Goal: Find specific page/section: Find specific page/section

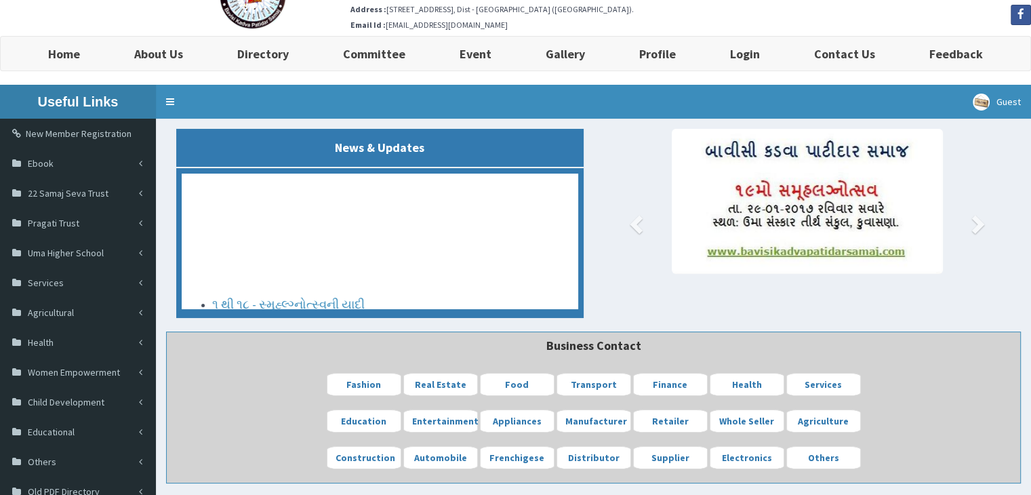
scroll to position [30, 0]
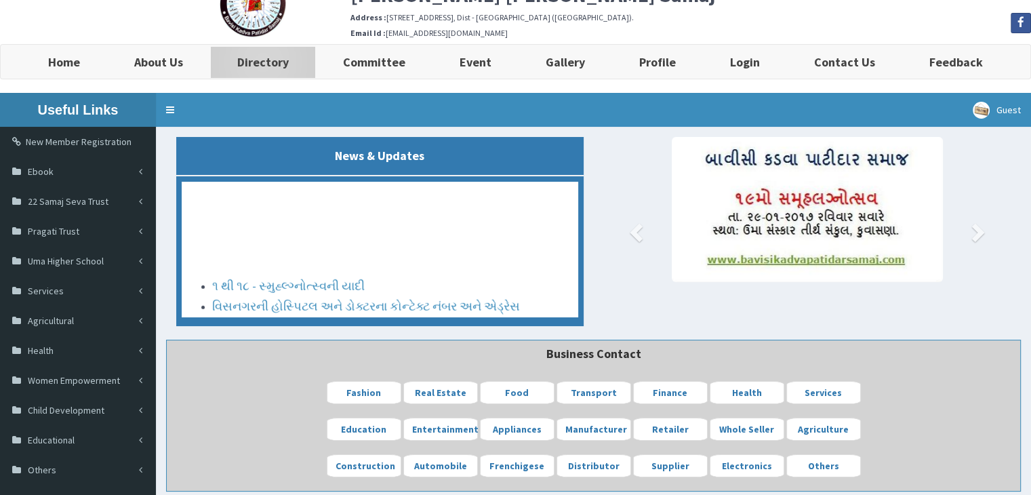
click at [275, 77] on link "Directory" at bounding box center [263, 62] width 106 height 34
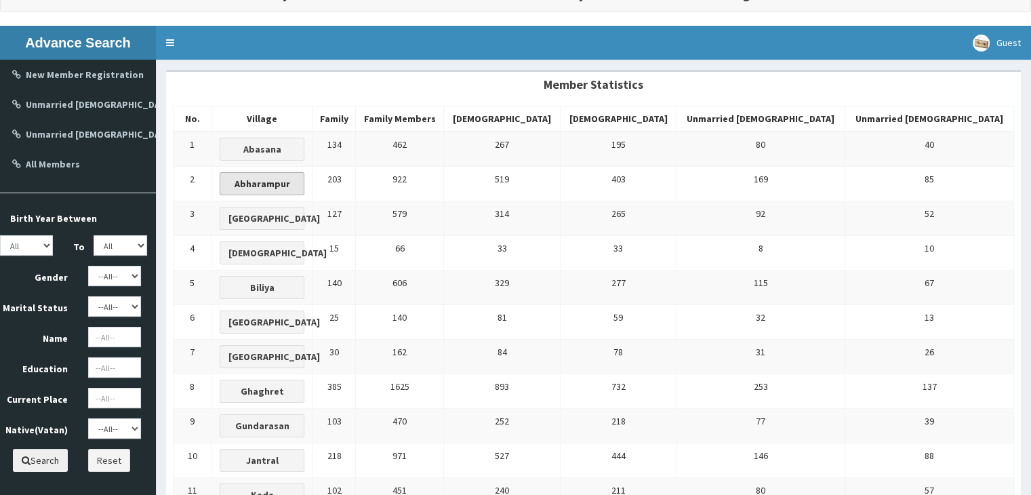
scroll to position [193, 0]
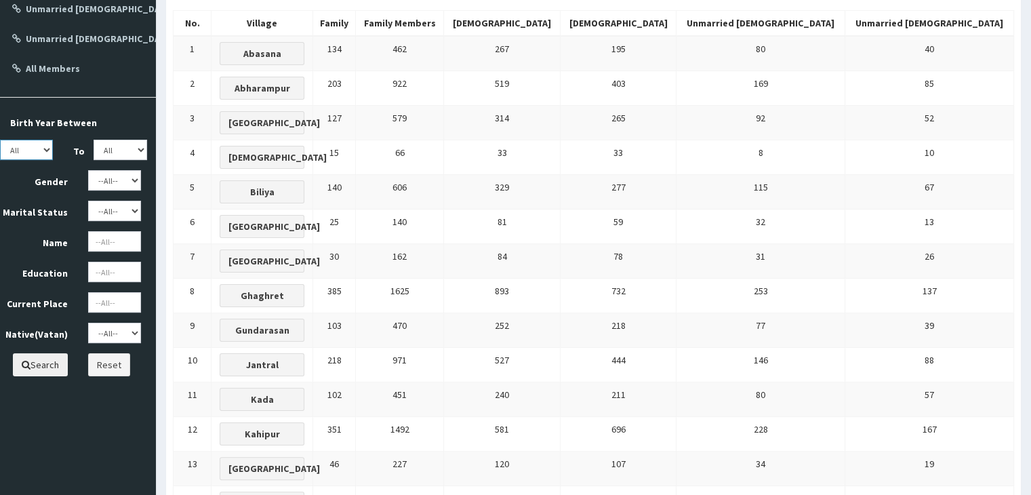
click at [33, 151] on select "All 1950 1951 1952 1953 1954 1955 1956 1957 1958 1959 1960 1961 1962 1963 1964 …" at bounding box center [26, 150] width 53 height 20
select select "2006"
click at [0, 140] on select "All 1950 1951 1952 1953 1954 1955 1956 1957 1958 1959 1960 1961 1962 1963 1964 …" at bounding box center [26, 150] width 53 height 20
click at [123, 142] on select "All 1950 1951 1952 1953 1954 1955 1956 1957 1958 1959 1960 1961 1962 1963 1964 …" at bounding box center [120, 150] width 53 height 20
select select "2007"
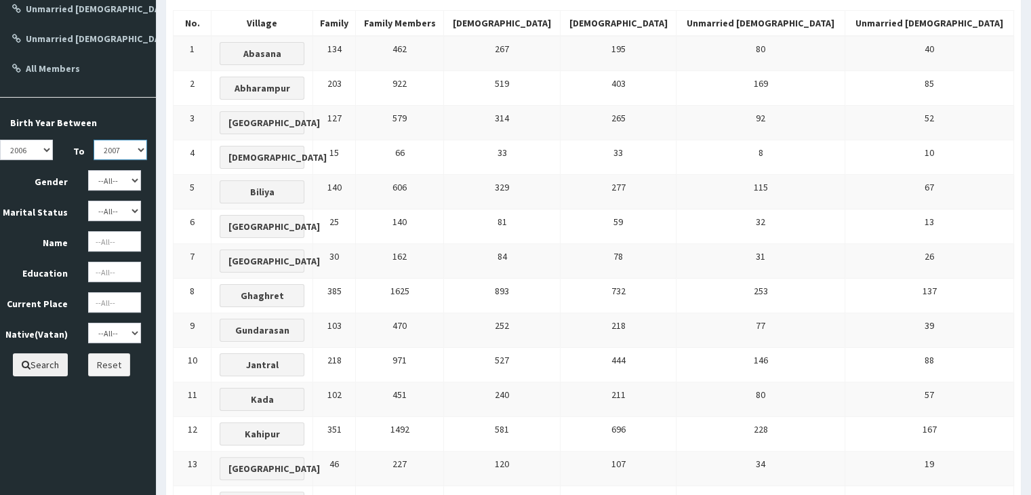
click at [94, 140] on select "All 1950 1951 1952 1953 1954 1955 1956 1957 1958 1959 1960 1961 1962 1963 1964 …" at bounding box center [120, 150] width 53 height 20
click at [33, 367] on button "Search" at bounding box center [40, 364] width 55 height 23
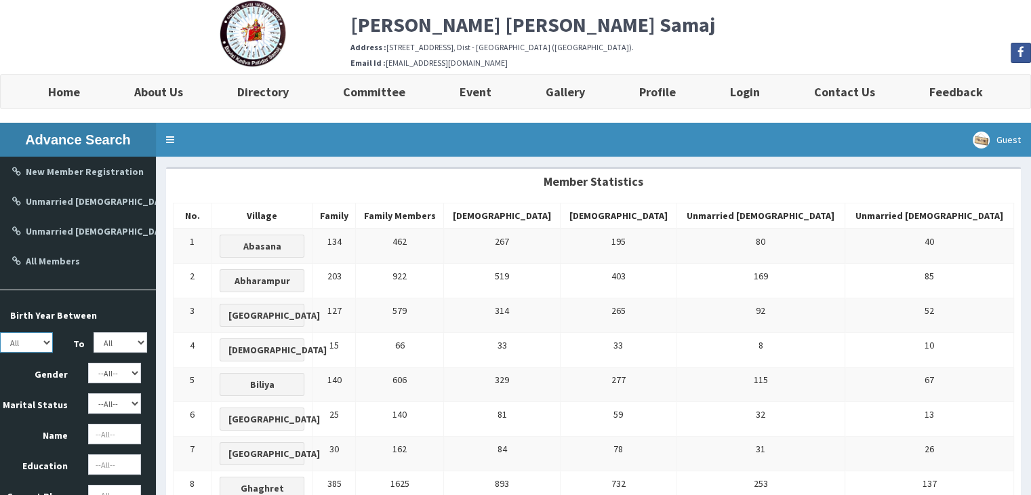
click at [22, 341] on select "All 1950 1951 1952 1953 1954 1955 1956 1957 1958 1959 1960 1961 1962 1963 1964 …" at bounding box center [26, 342] width 53 height 20
select select "2006"
click at [0, 332] on select "All 1950 1951 1952 1953 1954 1955 1956 1957 1958 1959 1960 1961 1962 1963 1964 …" at bounding box center [26, 342] width 53 height 20
click at [127, 340] on select "All 1950 1951 1952 1953 1954 1955 1956 1957 1958 1959 1960 1961 1962 1963 1964 …" at bounding box center [120, 342] width 53 height 20
select select "2007"
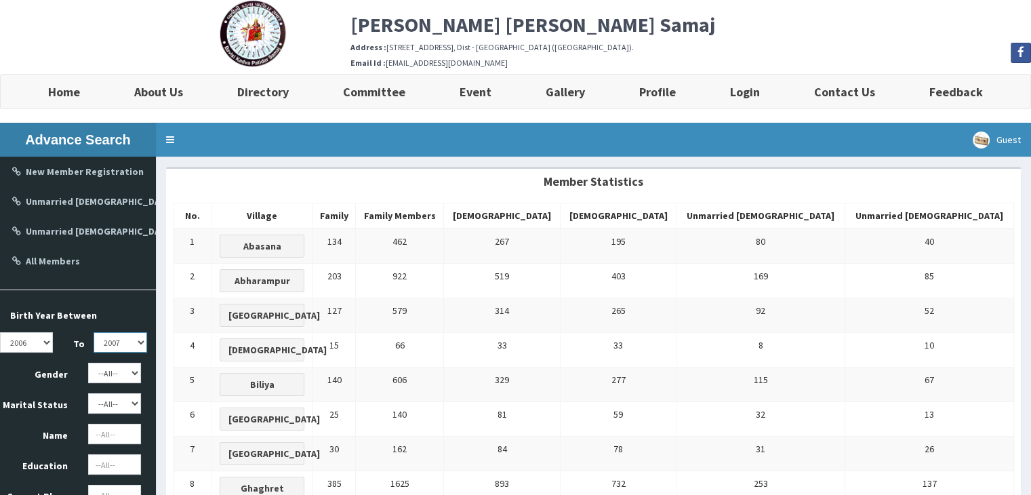
click at [94, 332] on select "All 1950 1951 1952 1953 1954 1955 1956 1957 1958 1959 1960 1961 1962 1963 1964 …" at bounding box center [120, 342] width 53 height 20
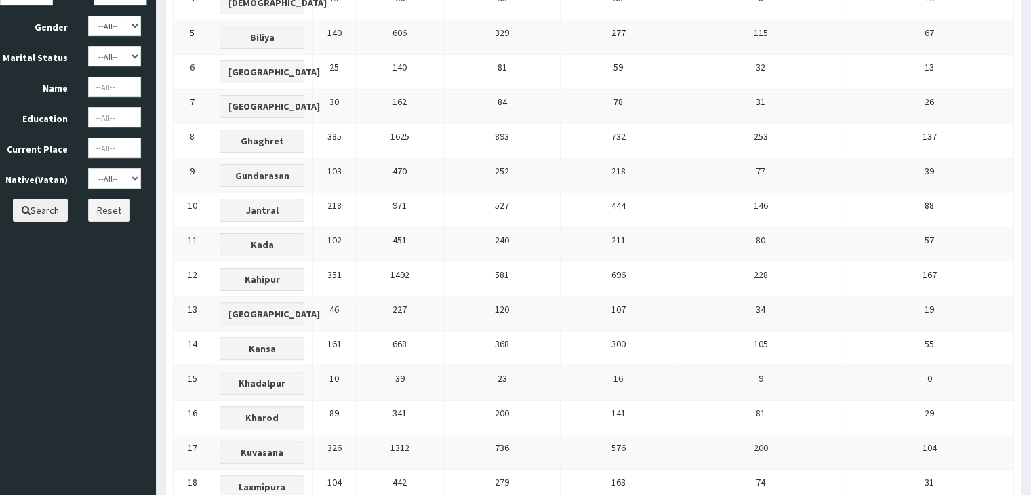
scroll to position [305, 0]
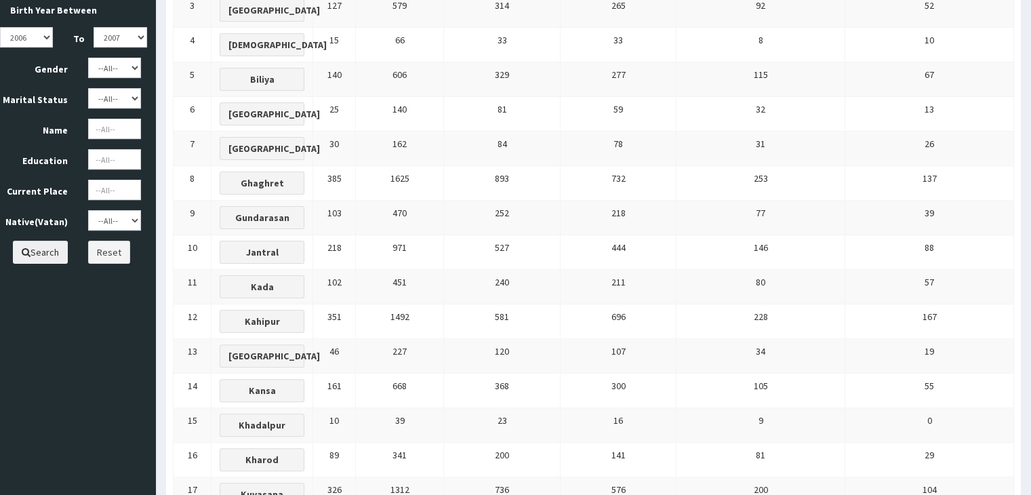
click at [43, 248] on button "Search" at bounding box center [40, 252] width 55 height 23
